Goal: Task Accomplishment & Management: Manage account settings

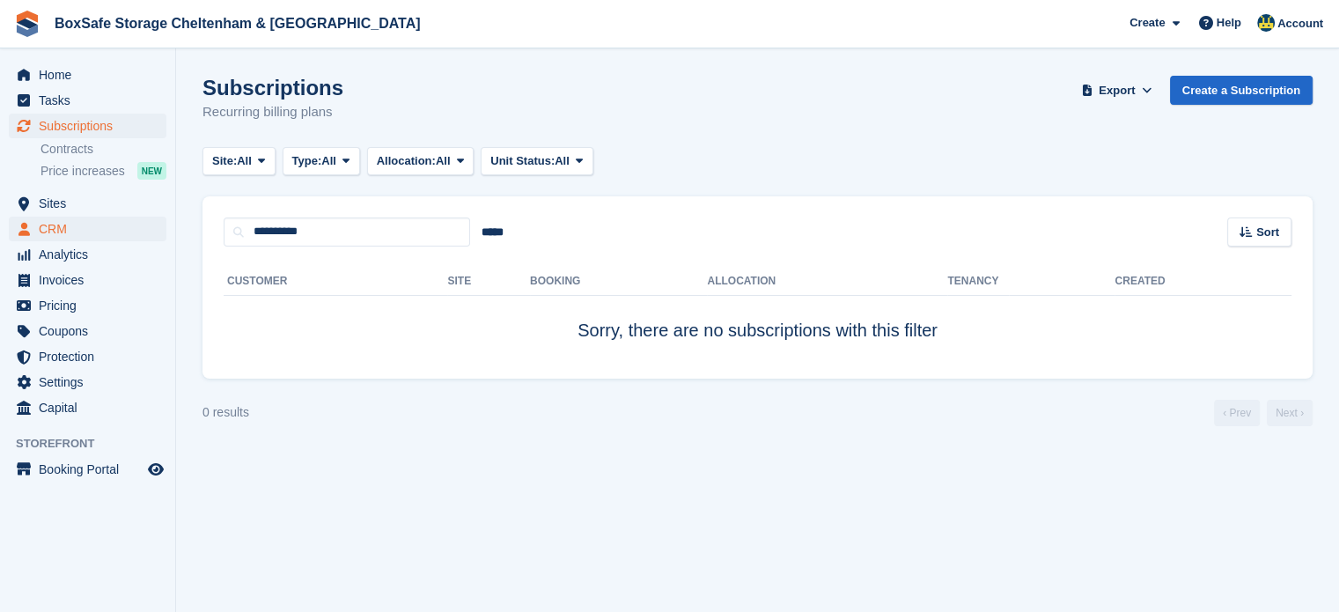
drag, startPoint x: 313, startPoint y: 232, endPoint x: 127, endPoint y: 231, distance: 186.6
click at [127, 231] on div "Home Tasks Subscriptions Subscriptions Subscriptions Contracts Price increases …" at bounding box center [669, 306] width 1339 height 612
type input "*"
type input "*****"
click at [123, 134] on span "Subscriptions" at bounding box center [92, 126] width 106 height 25
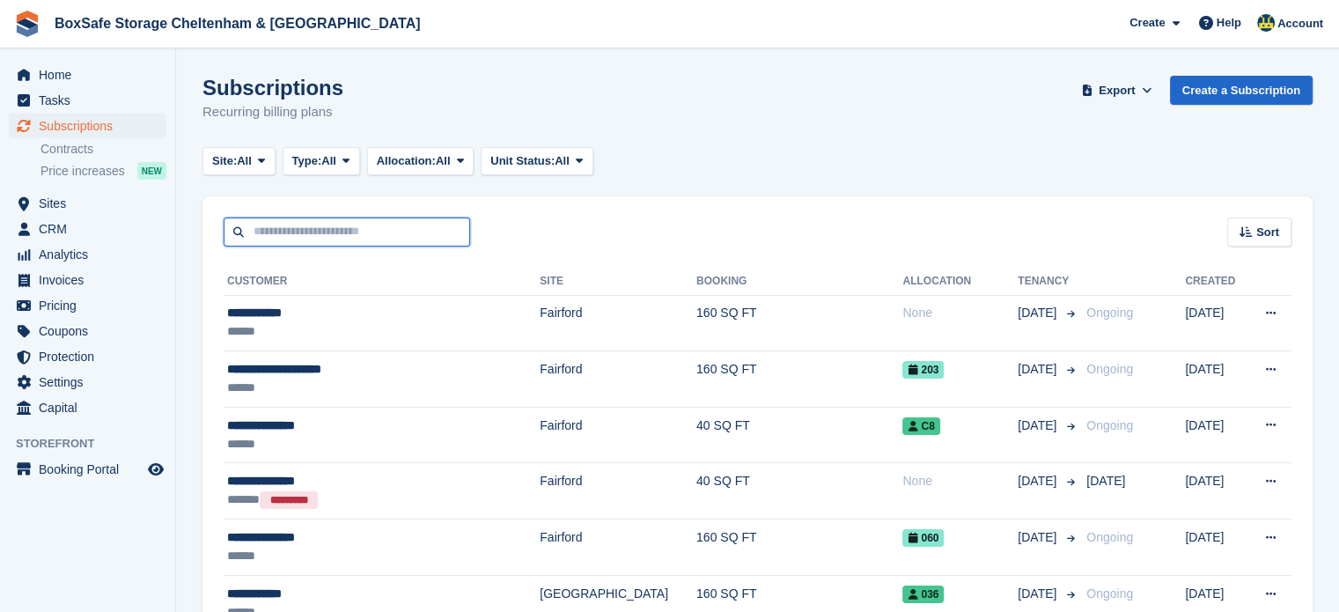
click at [306, 238] on input "text" at bounding box center [347, 231] width 246 height 29
click at [72, 309] on span "Pricing" at bounding box center [92, 305] width 106 height 25
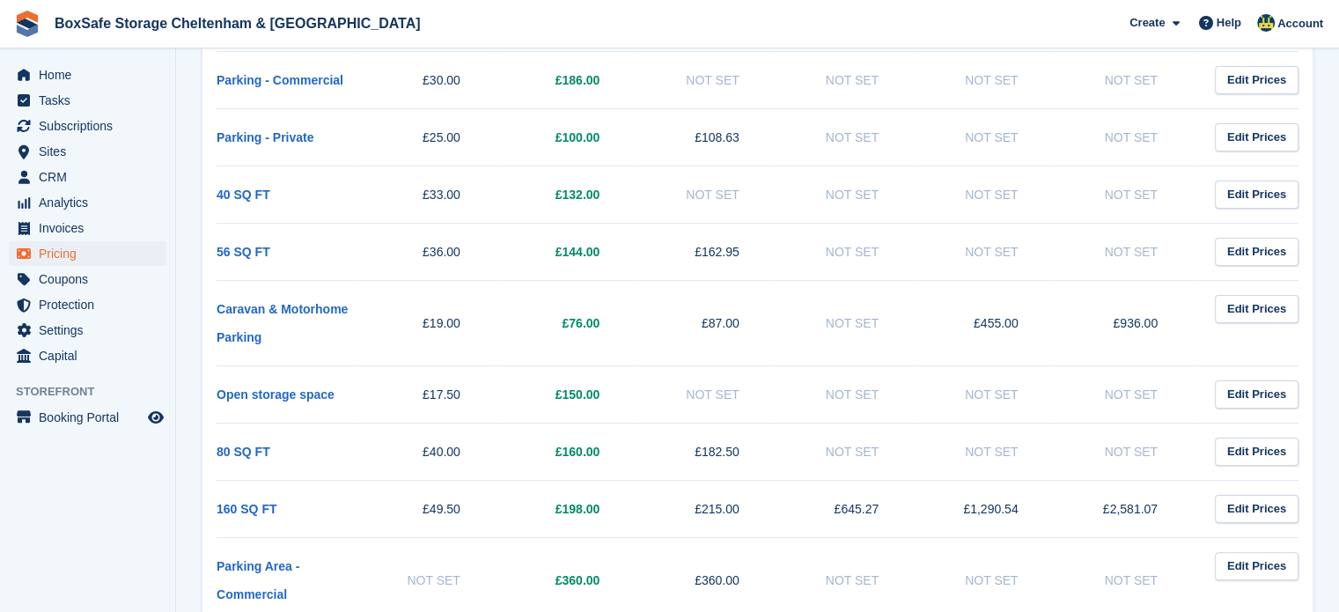
scroll to position [286, 0]
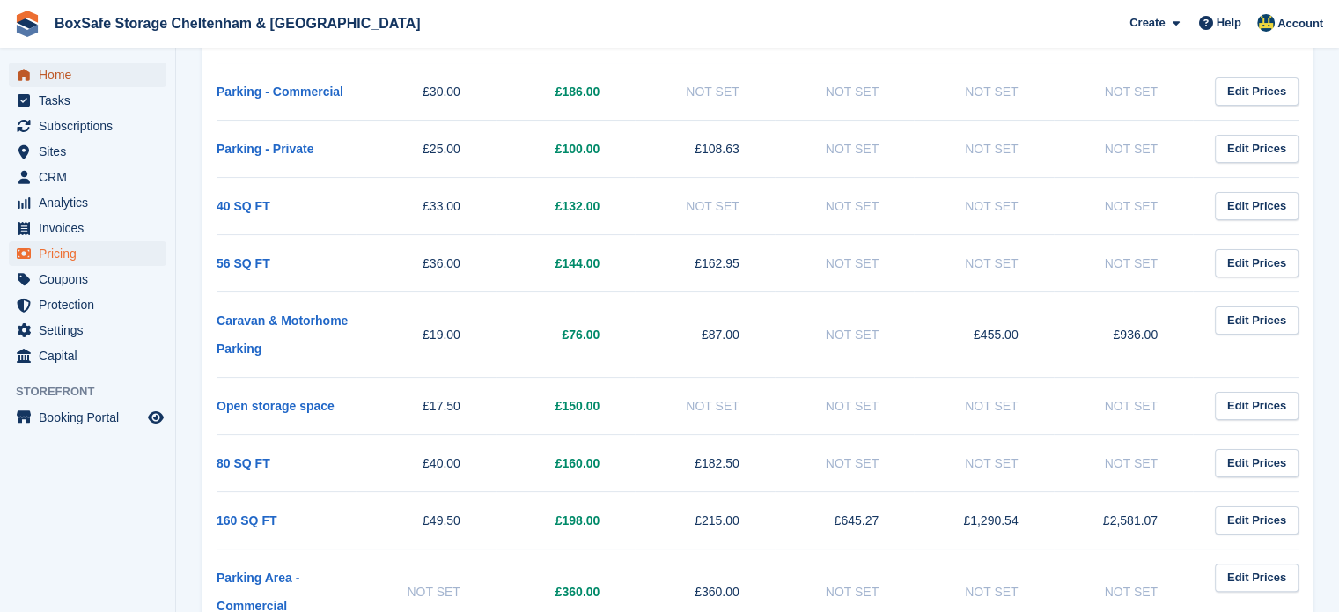
click at [78, 70] on span "Home" at bounding box center [92, 75] width 106 height 25
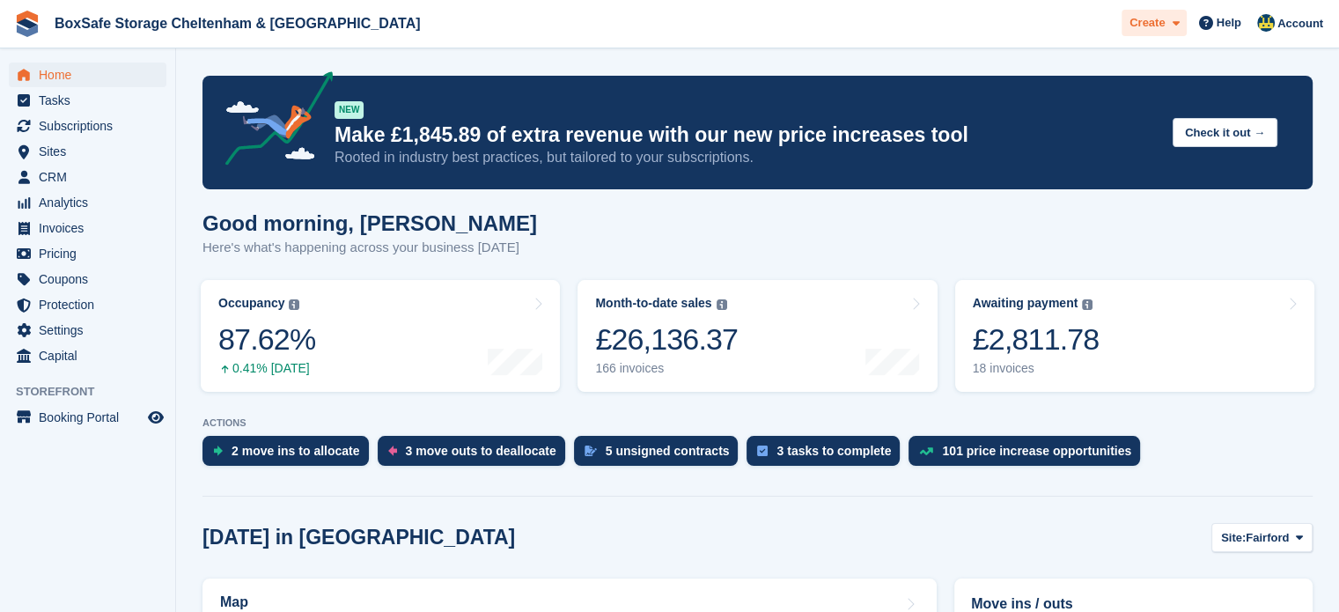
click at [1167, 26] on span at bounding box center [1172, 23] width 14 height 20
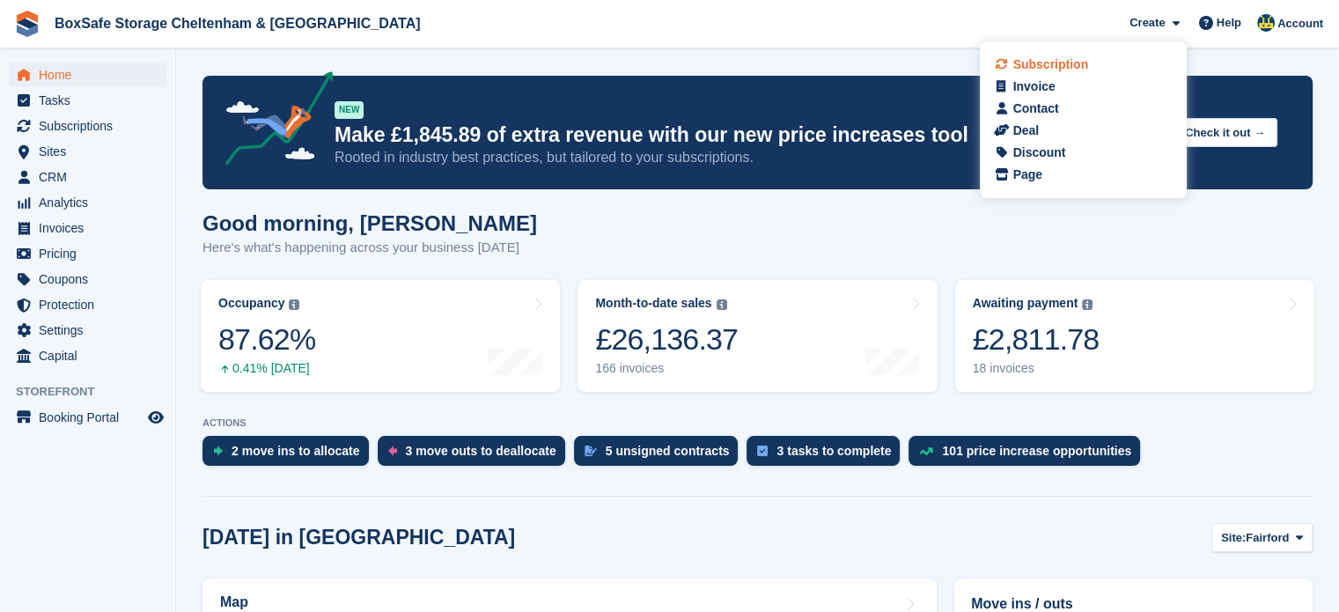
click at [1080, 63] on div "Subscription" at bounding box center [1050, 64] width 76 height 18
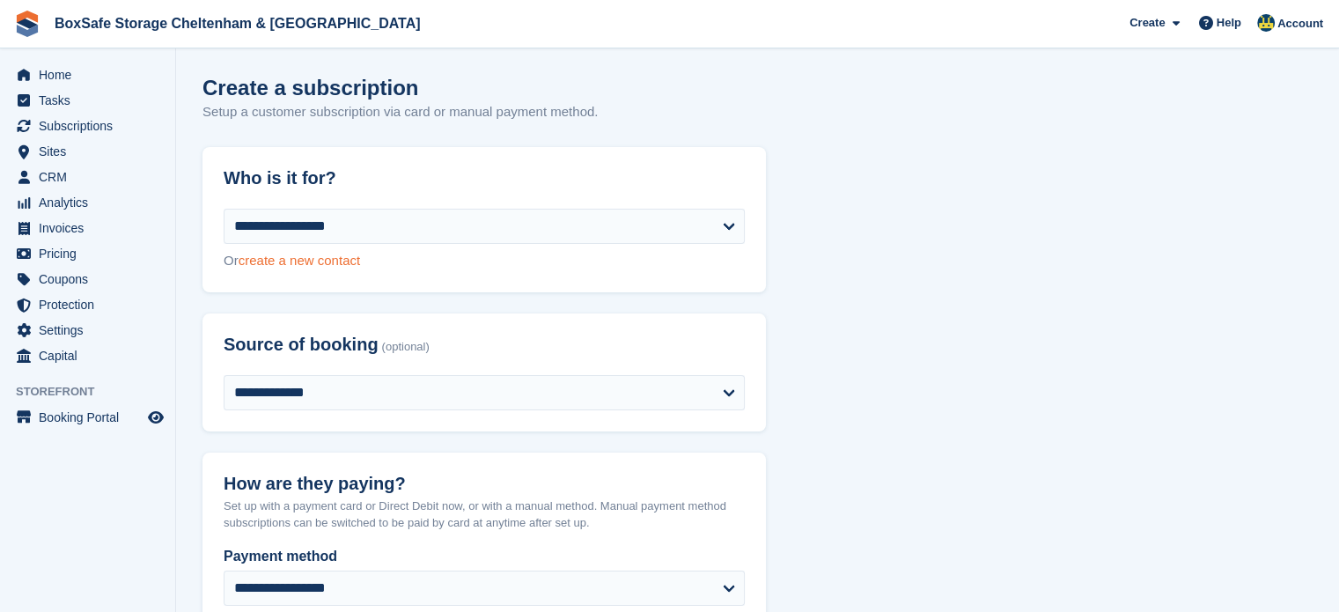
click at [285, 260] on link "create a new contact" at bounding box center [299, 260] width 121 height 15
select select "**********"
select select "***"
select select "*"
select select "****"
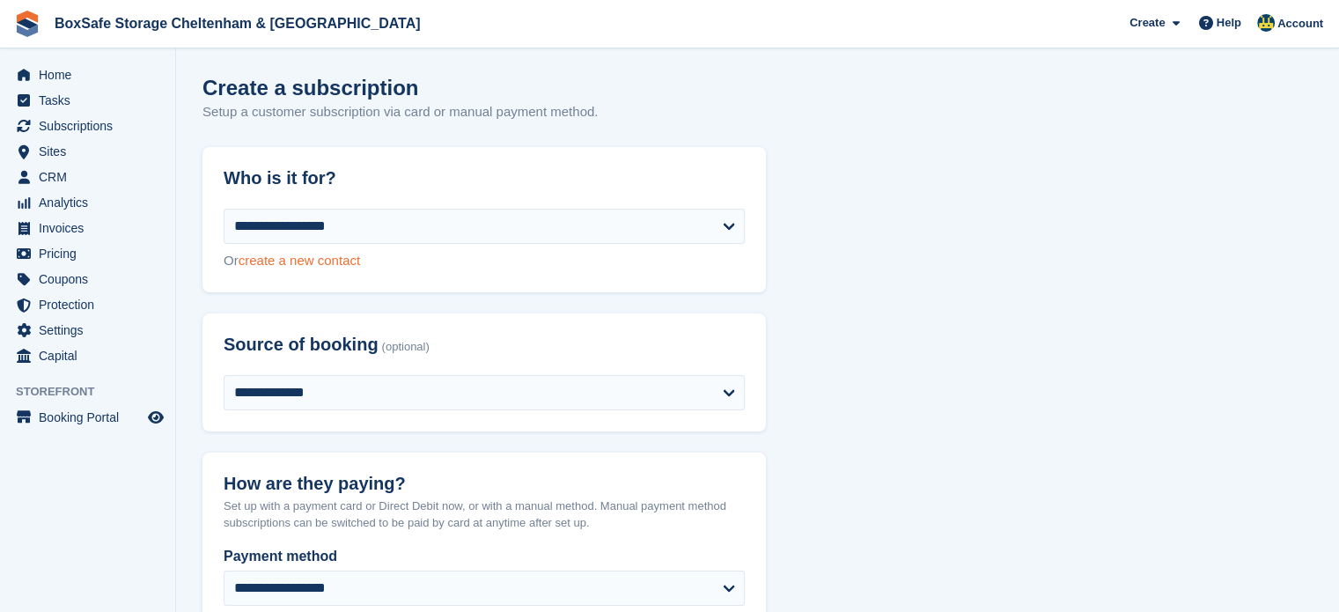
select select "*****"
select select
select select "***"
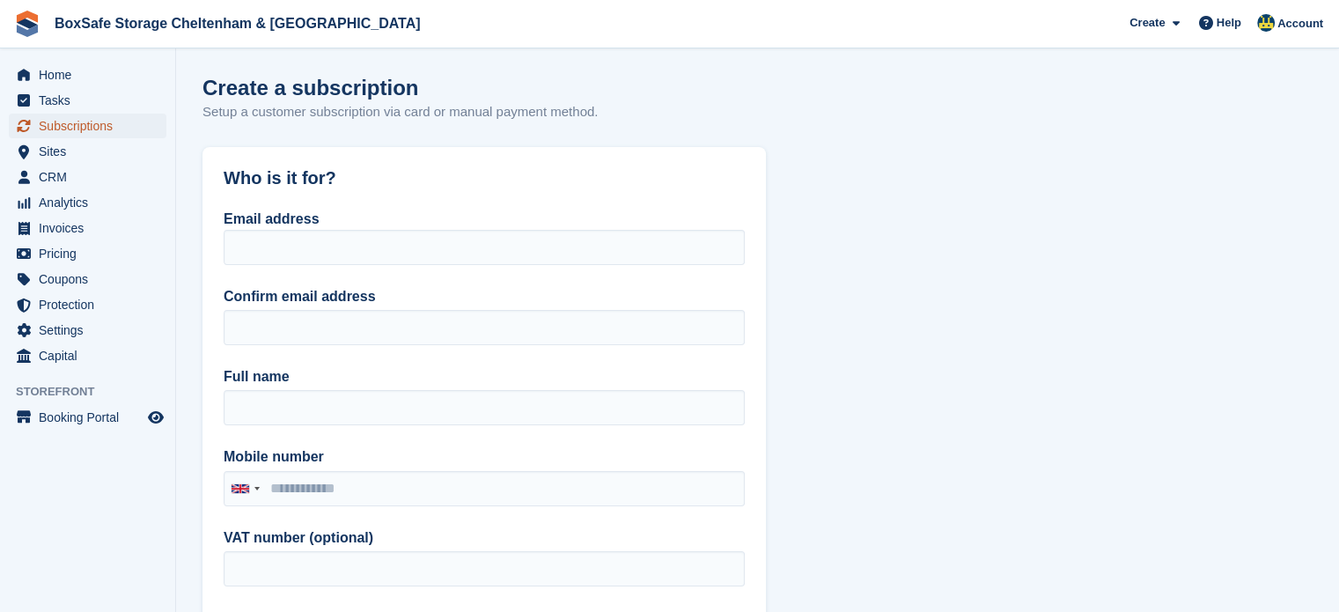
click at [107, 121] on span "Subscriptions" at bounding box center [92, 126] width 106 height 25
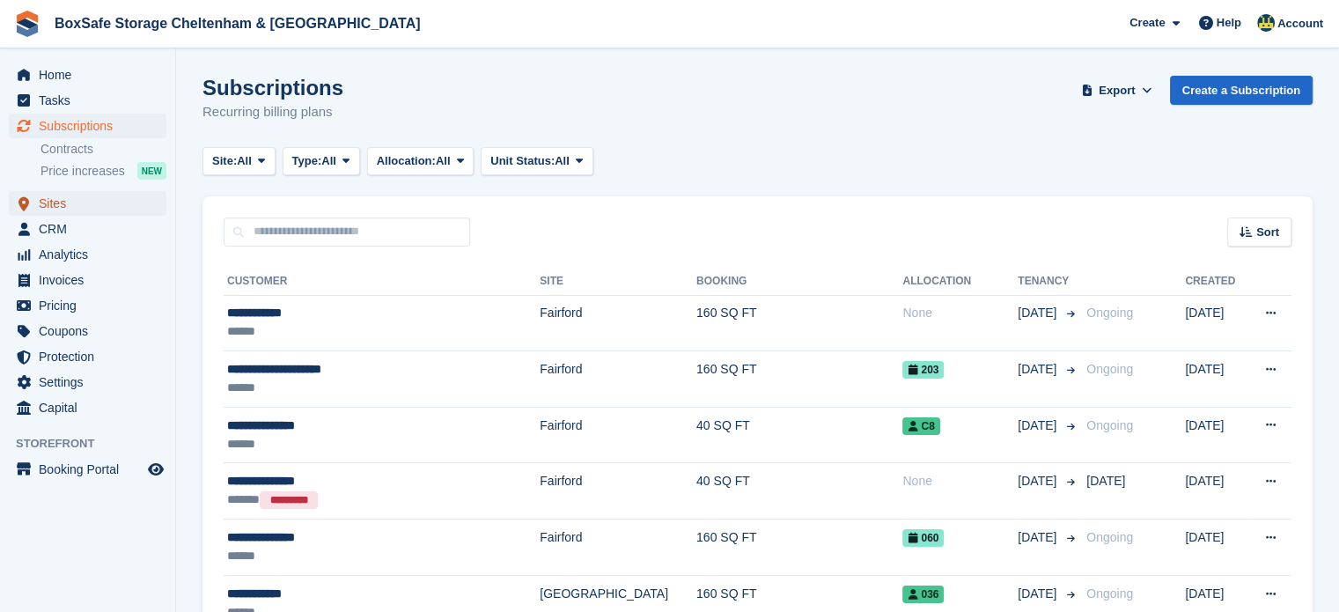
click at [61, 203] on span "Sites" at bounding box center [92, 203] width 106 height 25
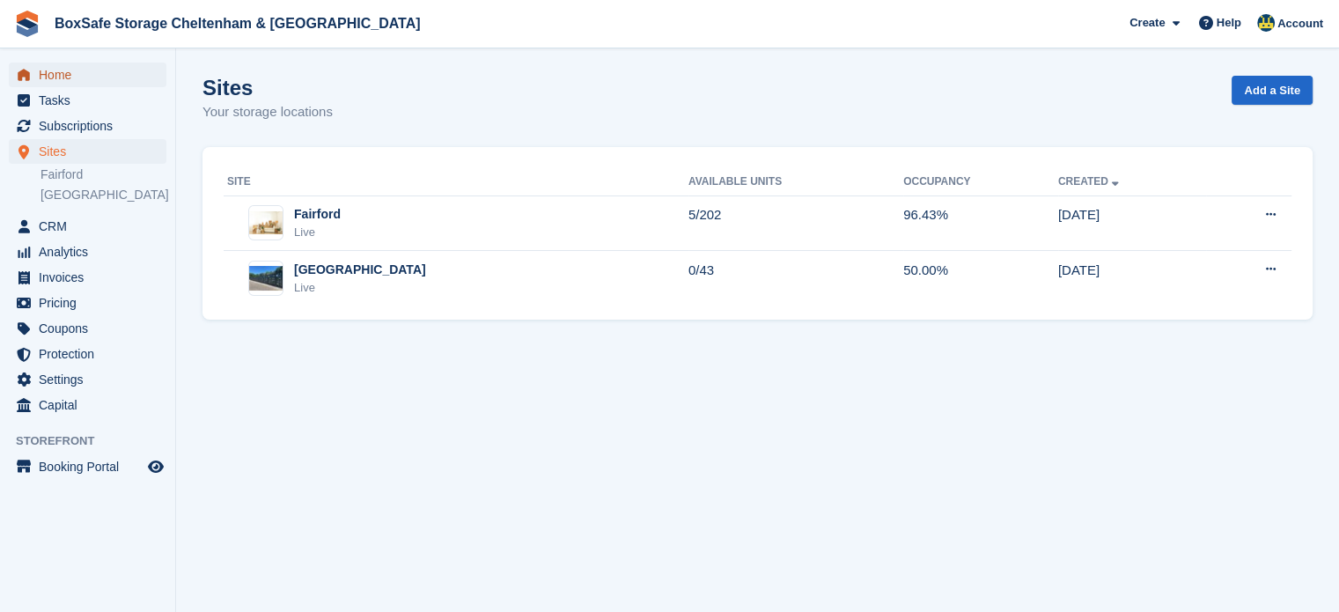
click at [59, 70] on span "Home" at bounding box center [92, 75] width 106 height 25
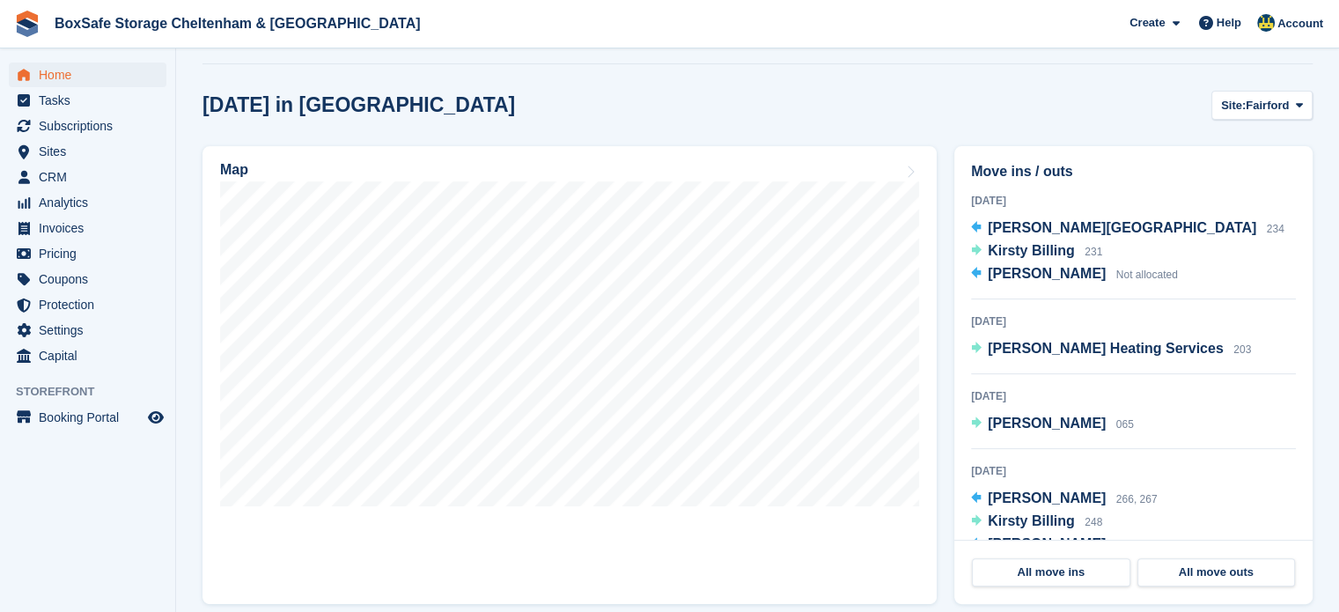
scroll to position [434, 0]
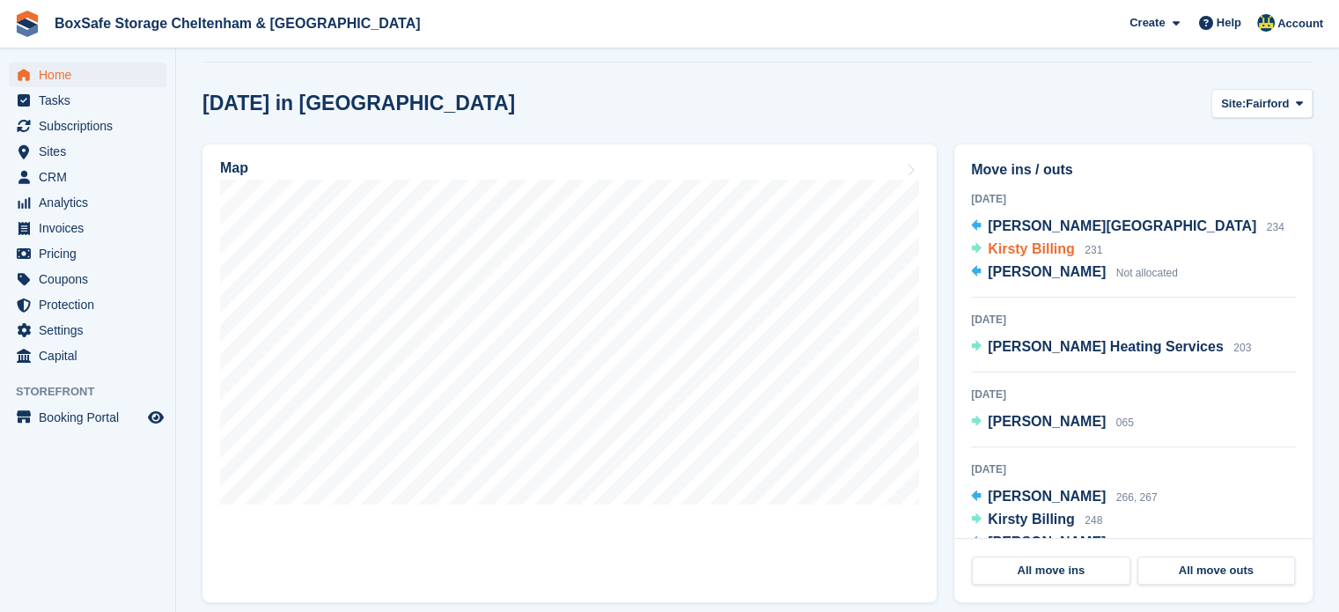
click at [1055, 253] on span "Kirsty Billing" at bounding box center [1031, 248] width 87 height 15
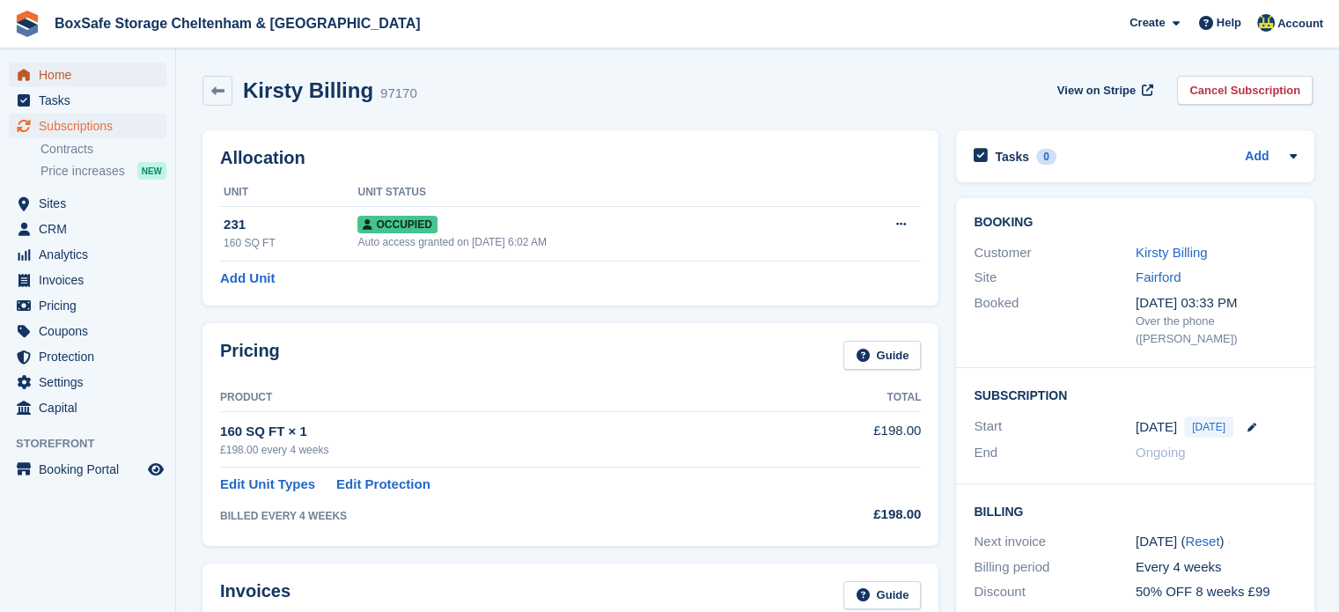
click at [69, 77] on span "Home" at bounding box center [92, 75] width 106 height 25
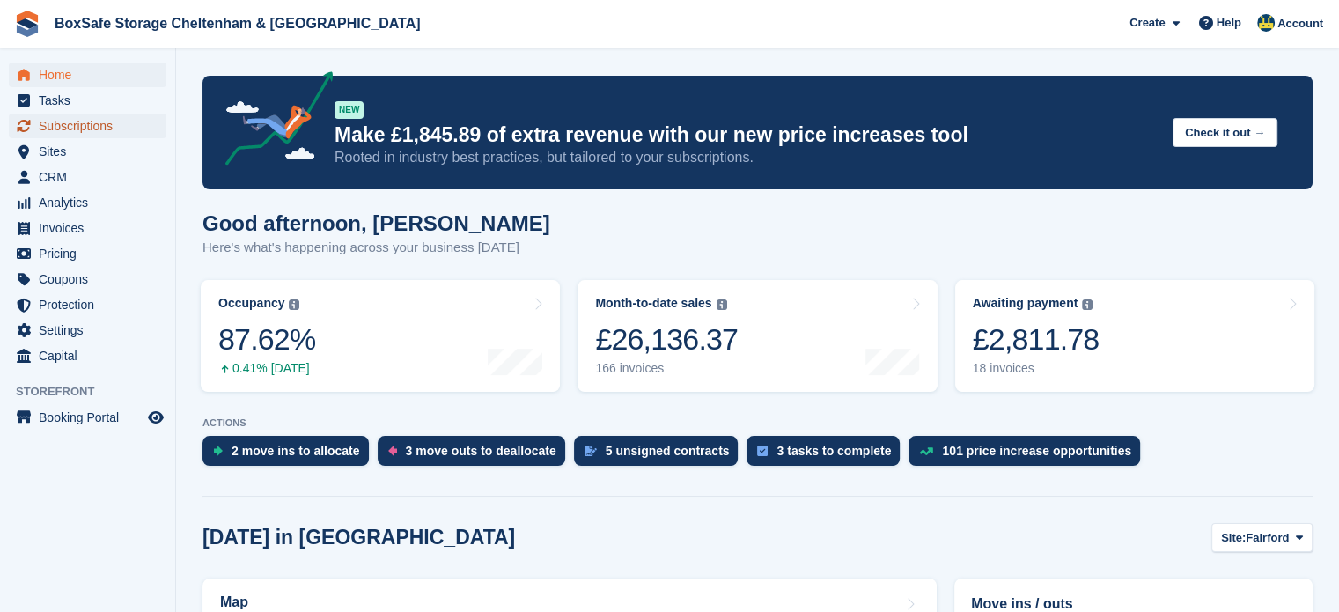
click at [102, 132] on span "Subscriptions" at bounding box center [92, 126] width 106 height 25
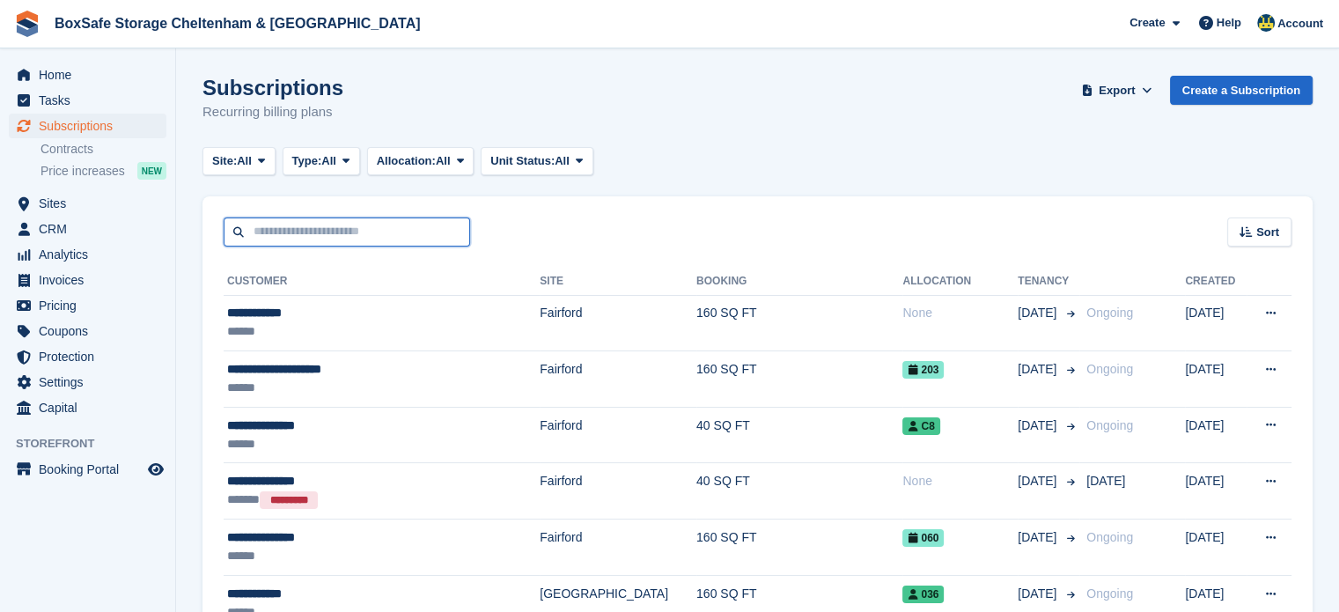
click at [404, 221] on input "text" at bounding box center [347, 231] width 246 height 29
type input "******"
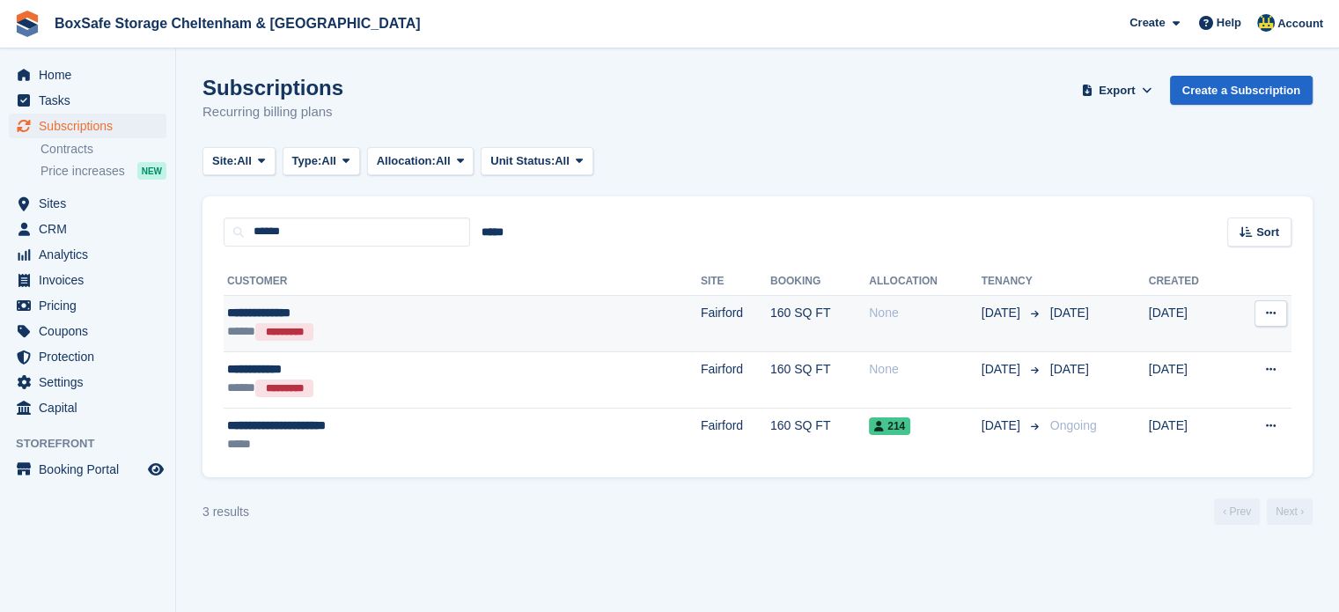
click at [701, 321] on td "Fairford" at bounding box center [736, 323] width 70 height 56
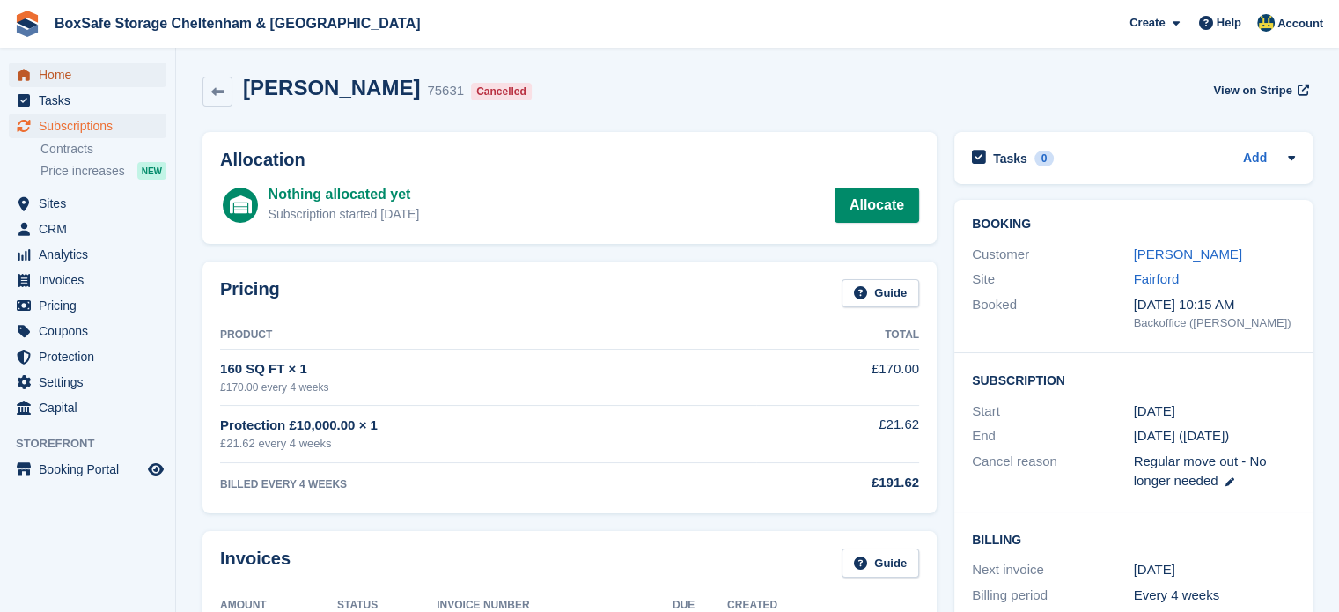
click at [77, 63] on span "Home" at bounding box center [92, 75] width 106 height 25
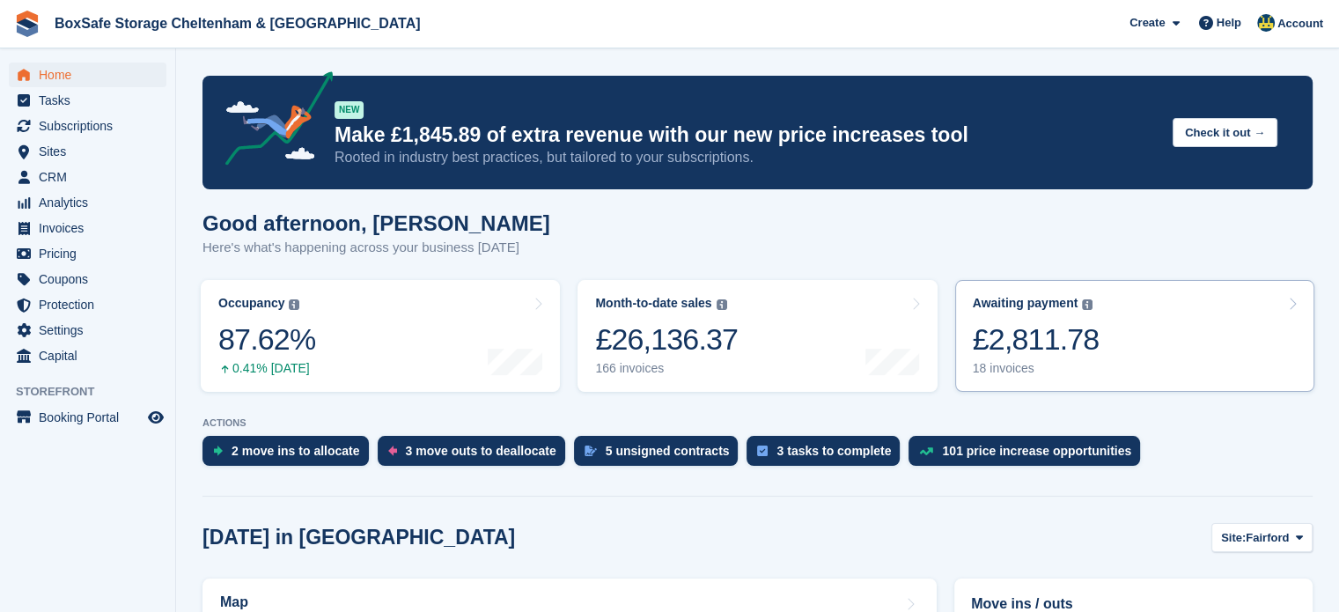
click at [1122, 351] on link "Awaiting payment The total outstanding balance on all open invoices. £2,811.78 …" at bounding box center [1134, 336] width 359 height 112
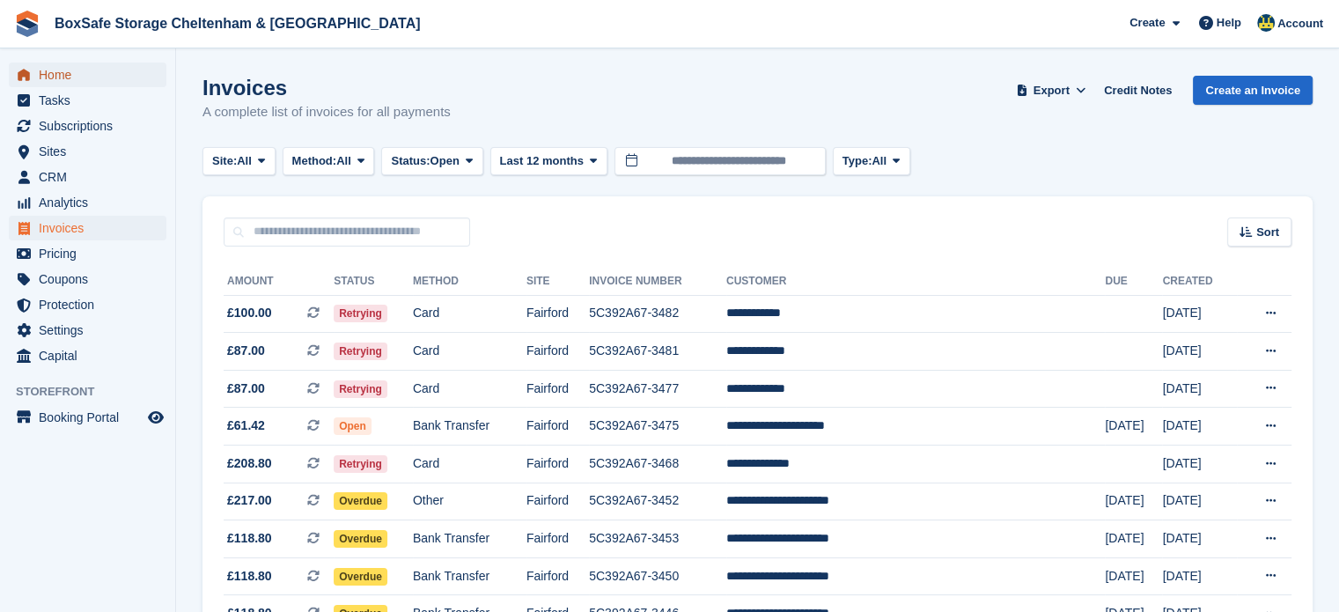
click at [106, 77] on span "Home" at bounding box center [92, 75] width 106 height 25
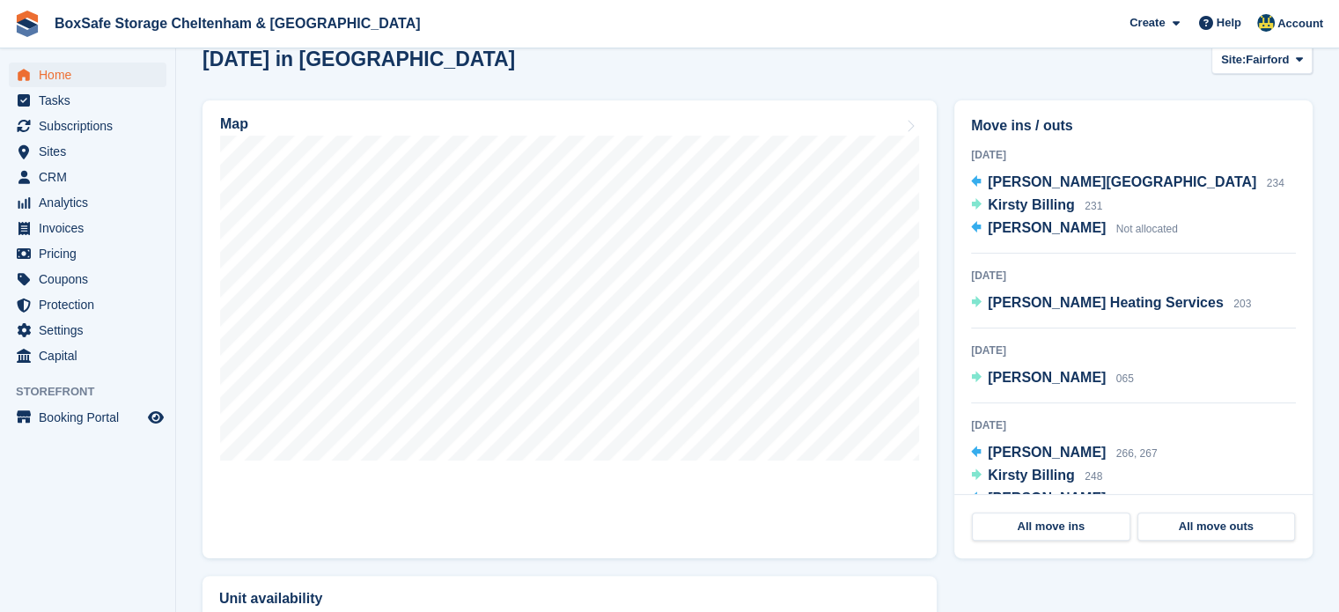
scroll to position [486, 0]
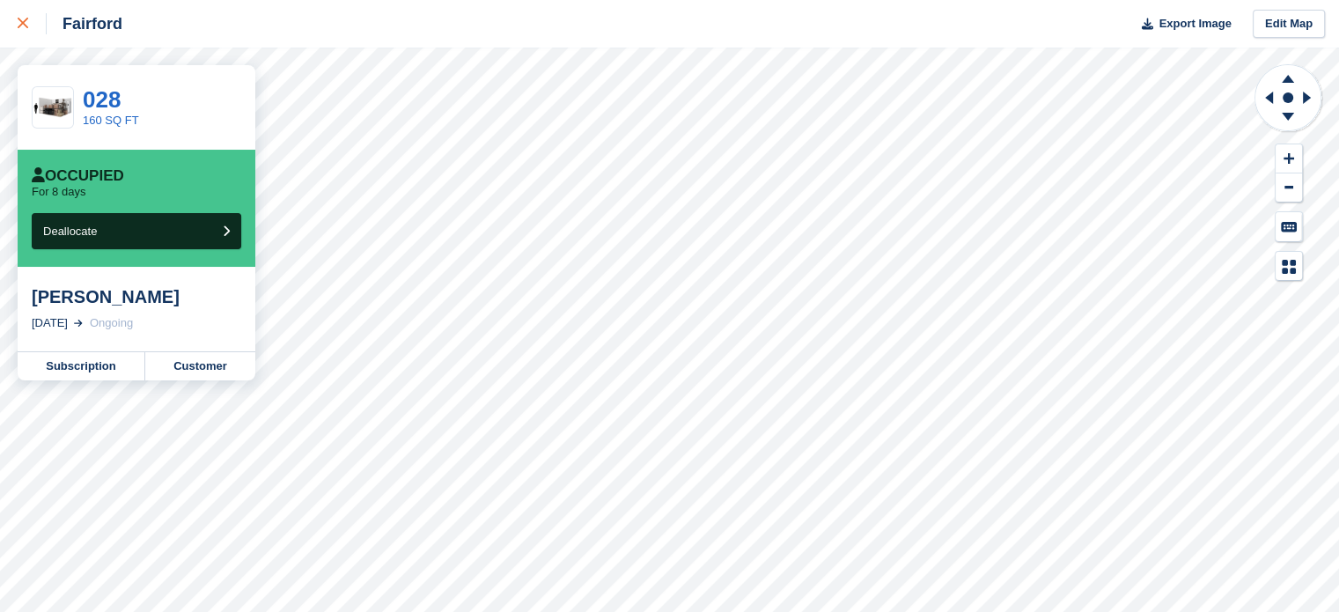
click at [29, 27] on div at bounding box center [32, 23] width 29 height 21
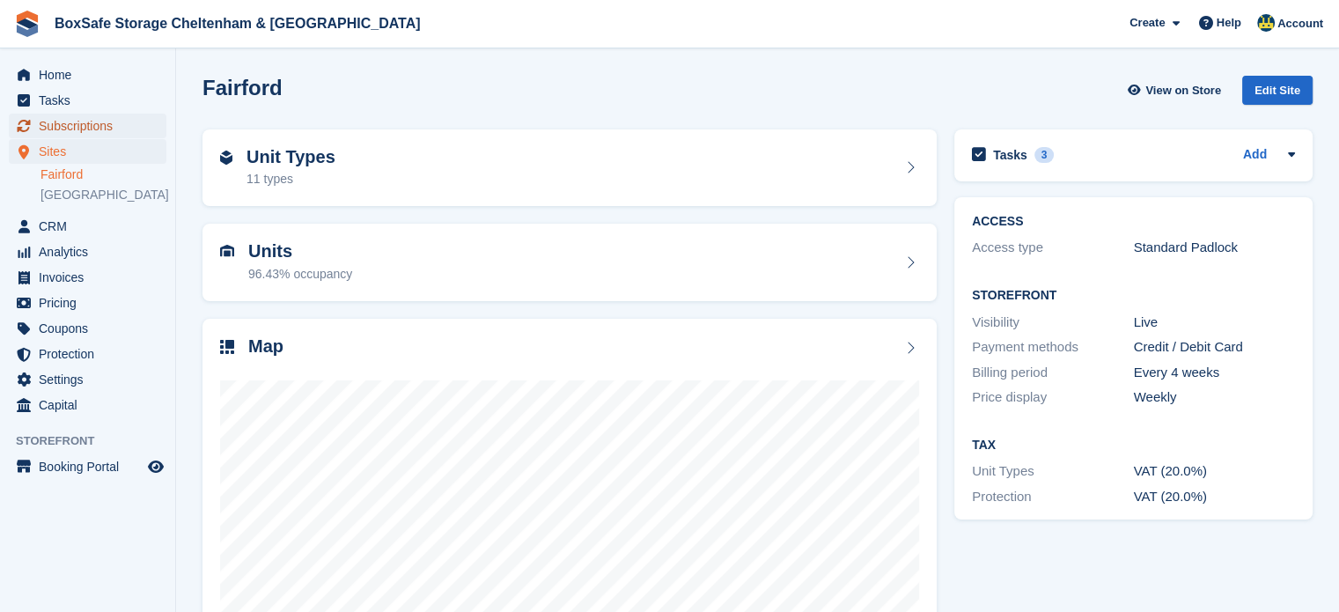
click at [106, 121] on span "Subscriptions" at bounding box center [92, 126] width 106 height 25
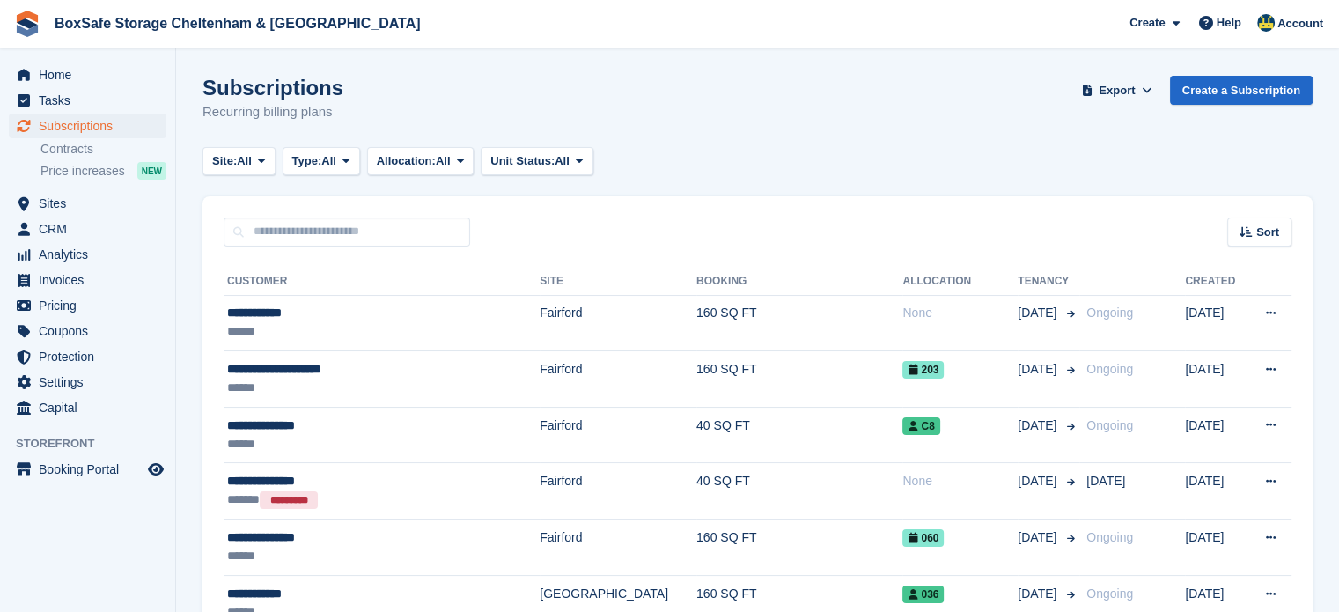
click at [342, 212] on div "Sort Sort by Customer name Date created Move in date Move out date Created (old…" at bounding box center [757, 221] width 1110 height 50
click at [338, 220] on input "text" at bounding box center [347, 231] width 246 height 29
